Goal: Task Accomplishment & Management: Use online tool/utility

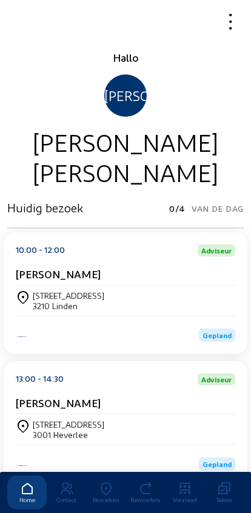
click at [105, 482] on icon at bounding box center [105, 489] width 39 height 15
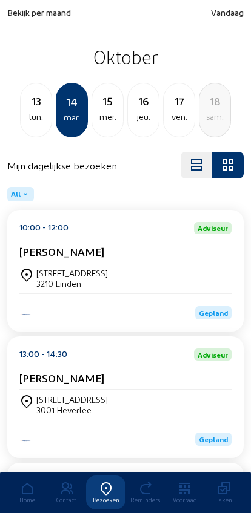
click at [51, 13] on span "Bekijk per maand" at bounding box center [39, 12] width 64 height 10
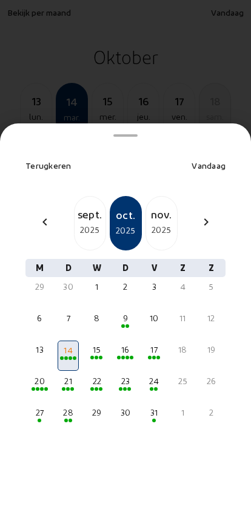
click at [90, 223] on div "2025" at bounding box center [89, 230] width 31 height 15
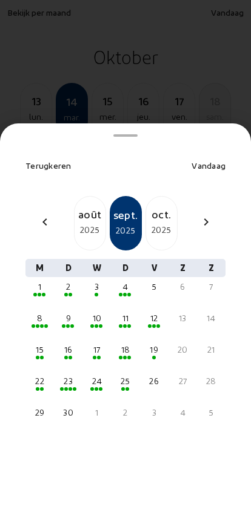
click at [126, 375] on div "25" at bounding box center [125, 381] width 19 height 12
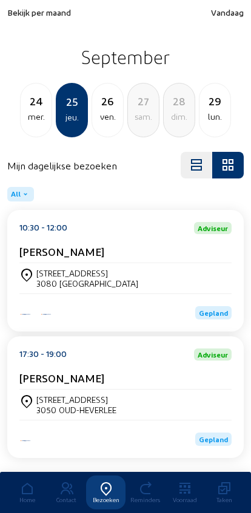
click at [163, 276] on div "Rotselaerlaan, 79 3080 TERVUREN" at bounding box center [125, 278] width 212 height 21
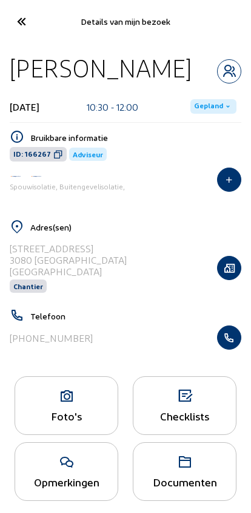
click at [234, 341] on icon "button" at bounding box center [228, 338] width 23 height 12
click at [28, 25] on icon at bounding box center [21, 21] width 20 height 21
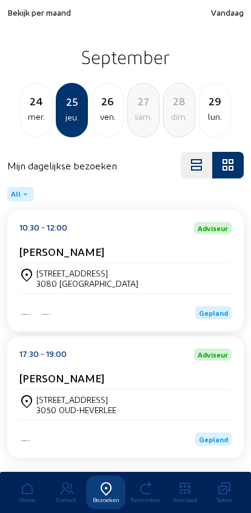
click at [228, 16] on span "Vandaag" at bounding box center [227, 12] width 33 height 10
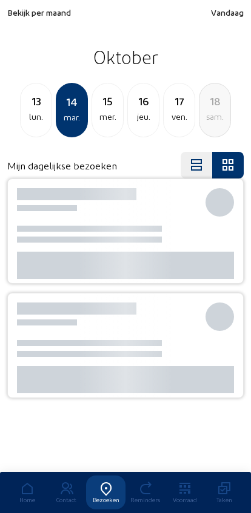
click at [215, 16] on span "Vandaag" at bounding box center [227, 12] width 33 height 10
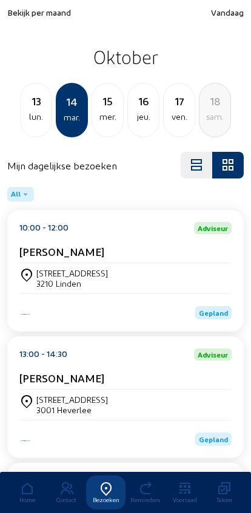
click at [50, 272] on div "[STREET_ADDRESS]" at bounding box center [71, 273] width 71 height 10
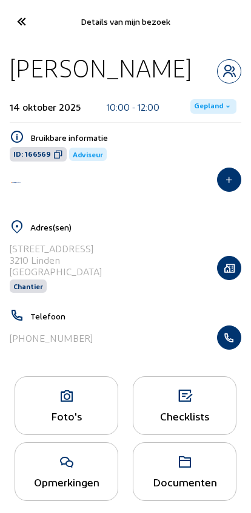
click at [209, 105] on span "Gepland" at bounding box center [208, 107] width 29 height 10
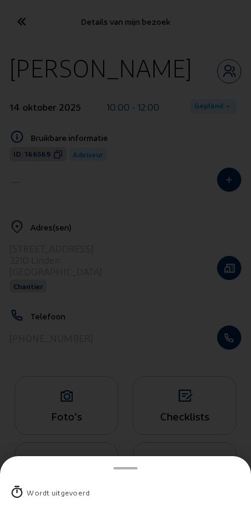
click at [44, 487] on div "Wordt uitgevoerd" at bounding box center [58, 493] width 63 height 12
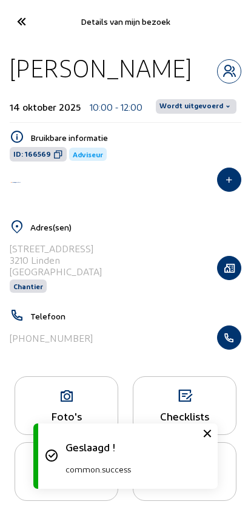
click at [68, 404] on icon at bounding box center [66, 396] width 102 height 15
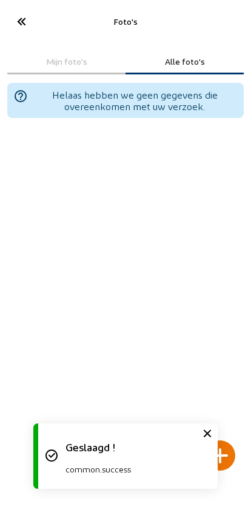
click at [224, 441] on div at bounding box center [220, 456] width 30 height 30
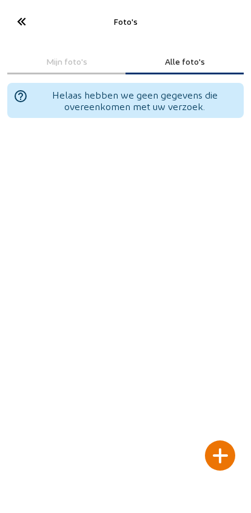
click at [226, 441] on div at bounding box center [220, 456] width 30 height 30
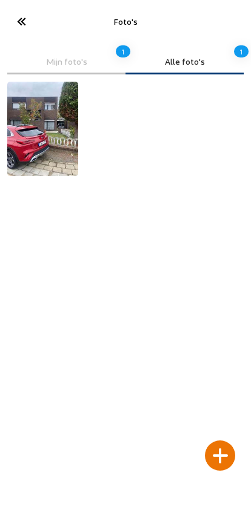
click at [221, 441] on div at bounding box center [220, 456] width 30 height 30
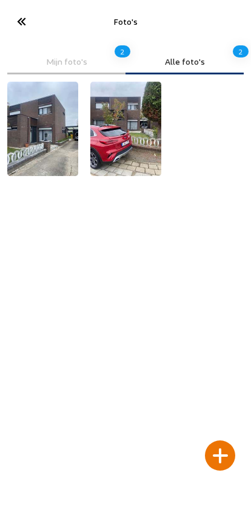
click at [217, 441] on div at bounding box center [220, 456] width 30 height 30
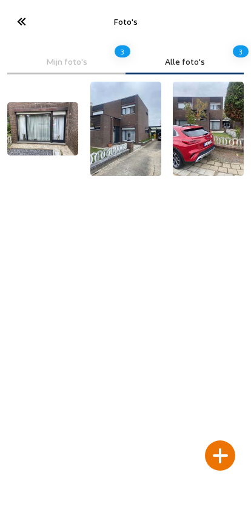
click at [227, 441] on div at bounding box center [220, 456] width 30 height 30
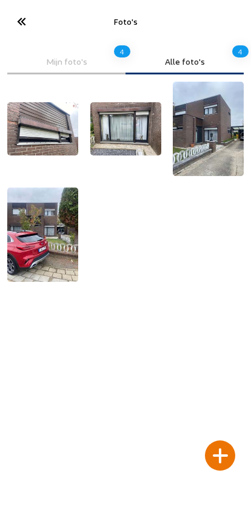
click at [215, 441] on div at bounding box center [220, 456] width 30 height 30
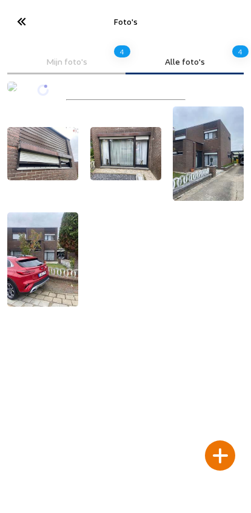
click at [218, 441] on div at bounding box center [220, 456] width 30 height 30
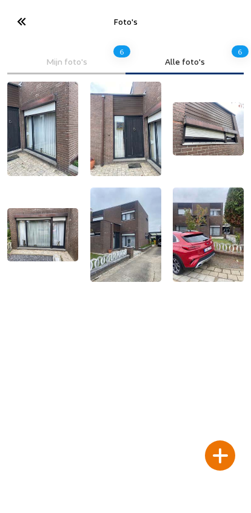
click at [218, 441] on div at bounding box center [220, 456] width 30 height 30
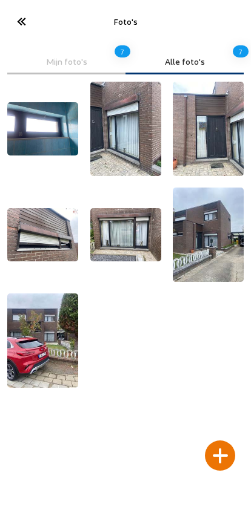
click at [211, 441] on div at bounding box center [220, 456] width 30 height 30
